Goal: Information Seeking & Learning: Learn about a topic

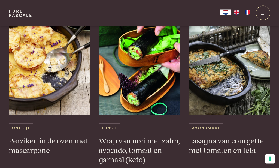
scroll to position [1197, 0]
click at [31, 81] on img at bounding box center [50, 59] width 82 height 109
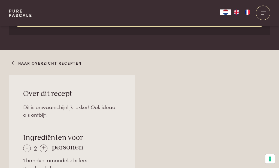
scroll to position [273, 0]
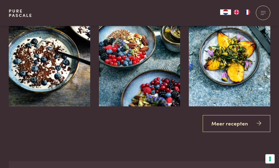
scroll to position [952, 0]
click at [254, 119] on link "Meer recepten" at bounding box center [237, 123] width 68 height 17
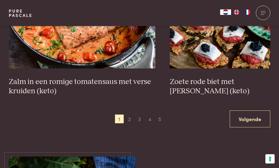
scroll to position [1036, 0]
click at [250, 112] on link "Volgende" at bounding box center [250, 119] width 41 height 17
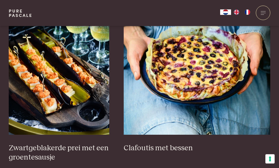
scroll to position [348, 0]
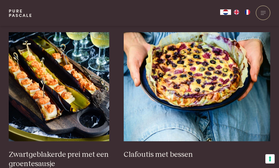
click at [236, 96] on img at bounding box center [197, 86] width 147 height 109
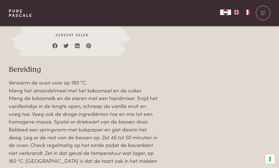
scroll to position [565, 0]
